Goal: Information Seeking & Learning: Learn about a topic

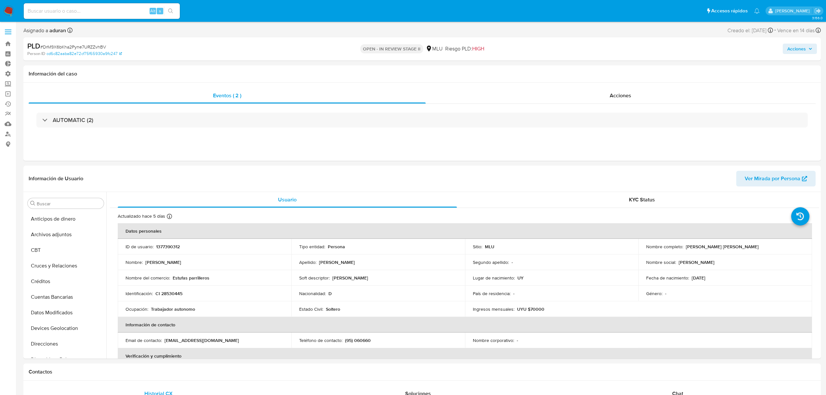
select select "10"
click at [800, 47] on span "Acciones" at bounding box center [797, 49] width 19 height 10
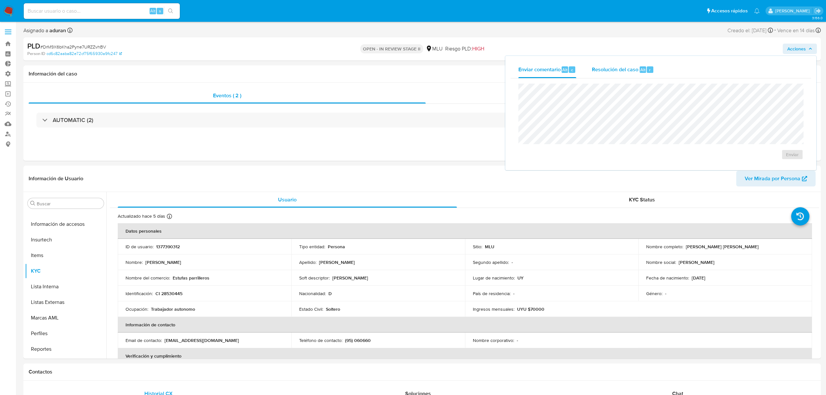
click at [596, 69] on span "Resolución del caso" at bounding box center [615, 69] width 47 height 7
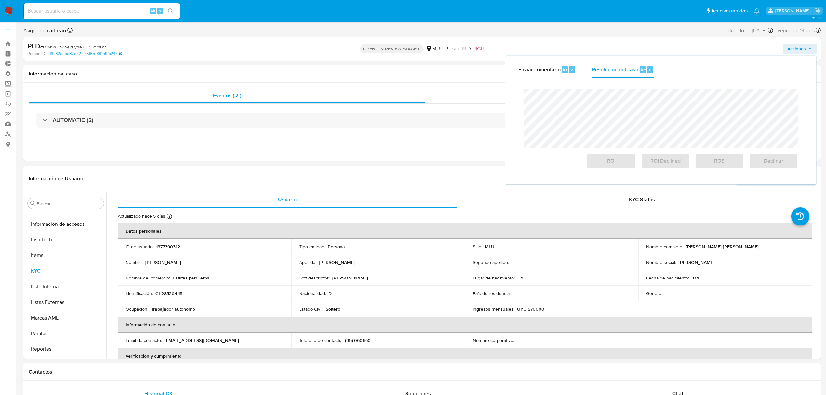
click at [94, 47] on span "# DrM9X6bKha2Pyne7URZZvhBV" at bounding box center [73, 47] width 66 height 7
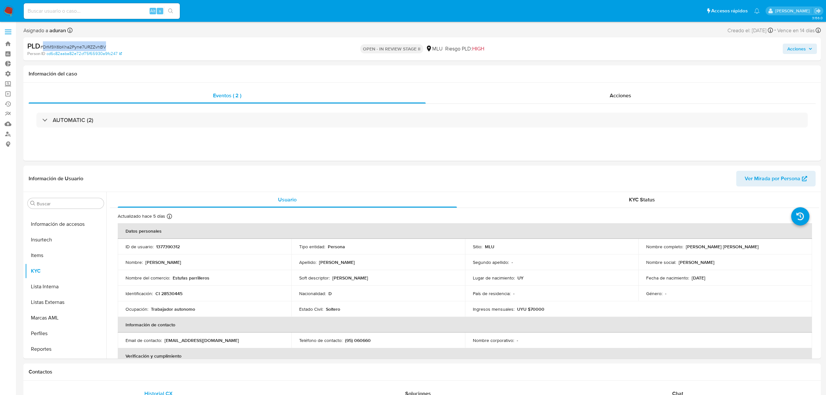
click at [94, 47] on span "# DrM9X6bKha2Pyne7URZZvhBV" at bounding box center [73, 47] width 66 height 7
copy span "DrM9X6bKha2Pyne7URZZvhBV"
drag, startPoint x: 759, startPoint y: 249, endPoint x: 686, endPoint y: 247, distance: 73.2
click at [686, 247] on div "Nombre completo : [PERSON_NAME] [PERSON_NAME]" at bounding box center [725, 247] width 158 height 6
click at [686, 248] on p "[PERSON_NAME] [PERSON_NAME]" at bounding box center [722, 247] width 73 height 6
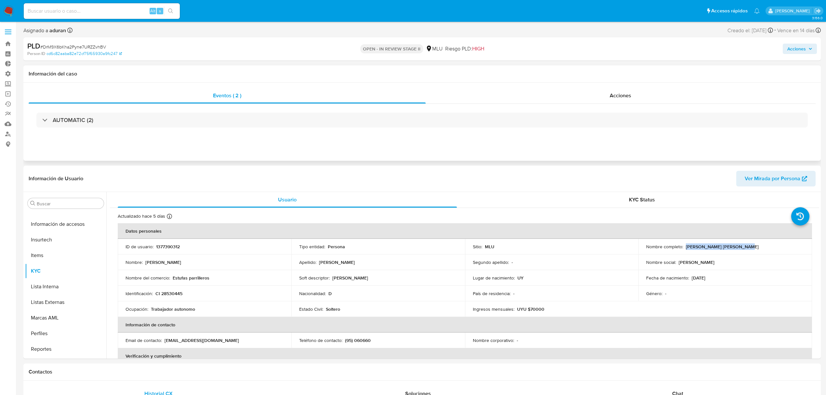
copy p "[PERSON_NAME] [PERSON_NAME]"
click at [793, 43] on div "PLD # DrM9X6bKha2Pyne7URZZvhBV Person ID cd6c82aaba82e72cf75f65930a9fc247 OPEN …" at bounding box center [422, 48] width 798 height 23
click at [794, 47] on span "Acciones" at bounding box center [797, 49] width 19 height 10
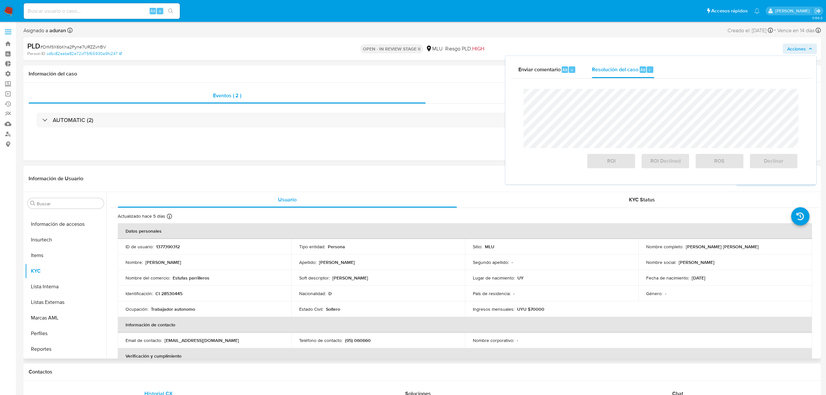
click at [686, 291] on div "Género : -" at bounding box center [725, 294] width 158 height 6
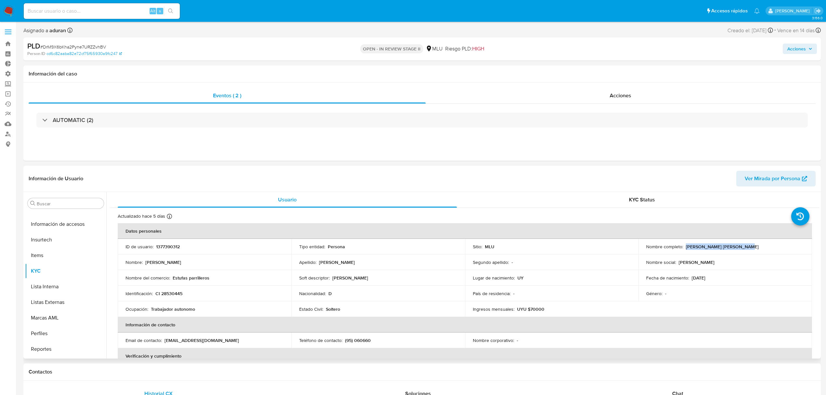
drag, startPoint x: 745, startPoint y: 245, endPoint x: 684, endPoint y: 249, distance: 60.9
click at [684, 249] on div "Nombre completo : [PERSON_NAME] [PERSON_NAME]" at bounding box center [725, 247] width 158 height 6
copy p "[PERSON_NAME] [PERSON_NAME]"
click at [802, 49] on span "Acciones" at bounding box center [797, 49] width 19 height 10
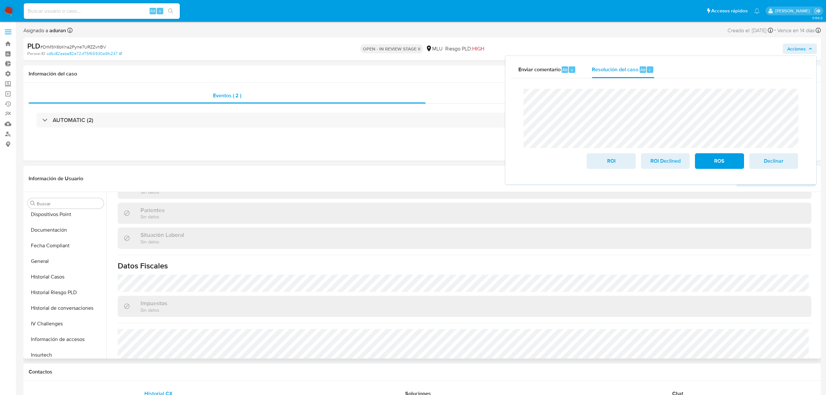
scroll to position [0, 0]
click at [56, 235] on button "Archivos adjuntos" at bounding box center [63, 235] width 76 height 16
